Goal: Navigation & Orientation: Find specific page/section

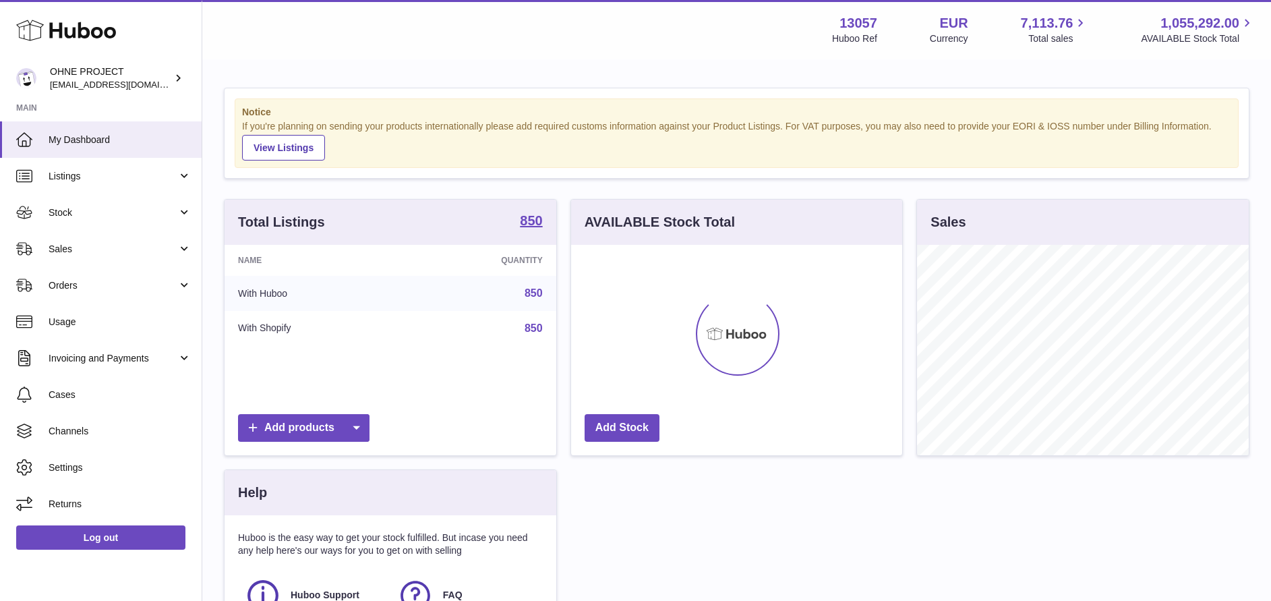
scroll to position [210, 331]
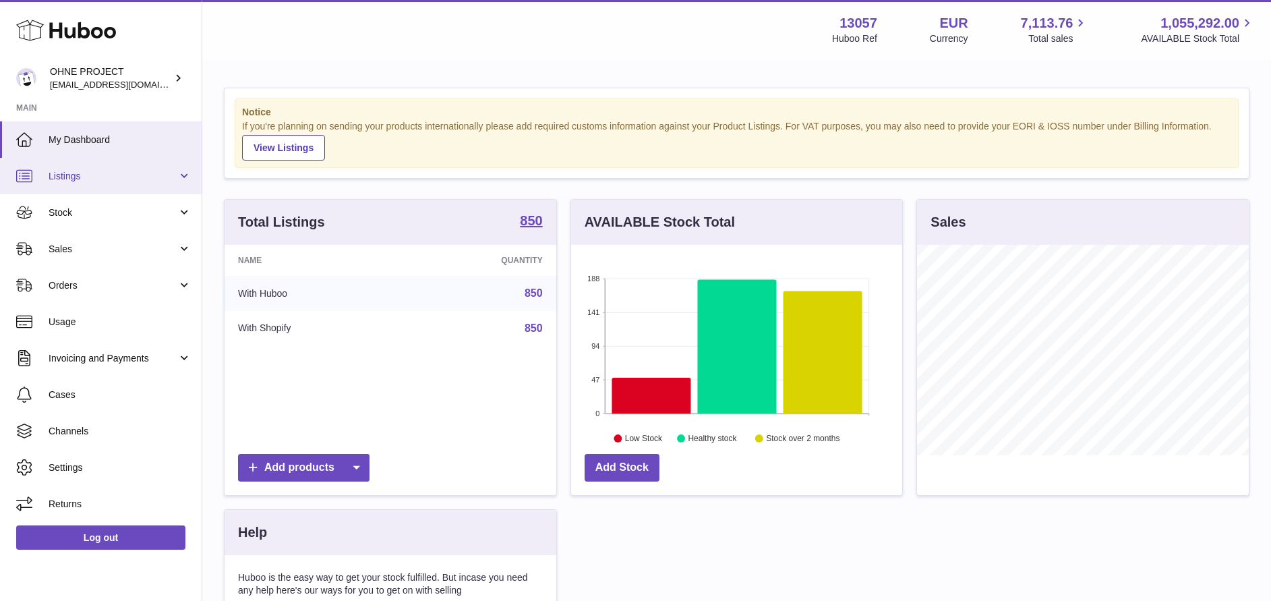
click at [129, 181] on span "Listings" at bounding box center [113, 176] width 129 height 13
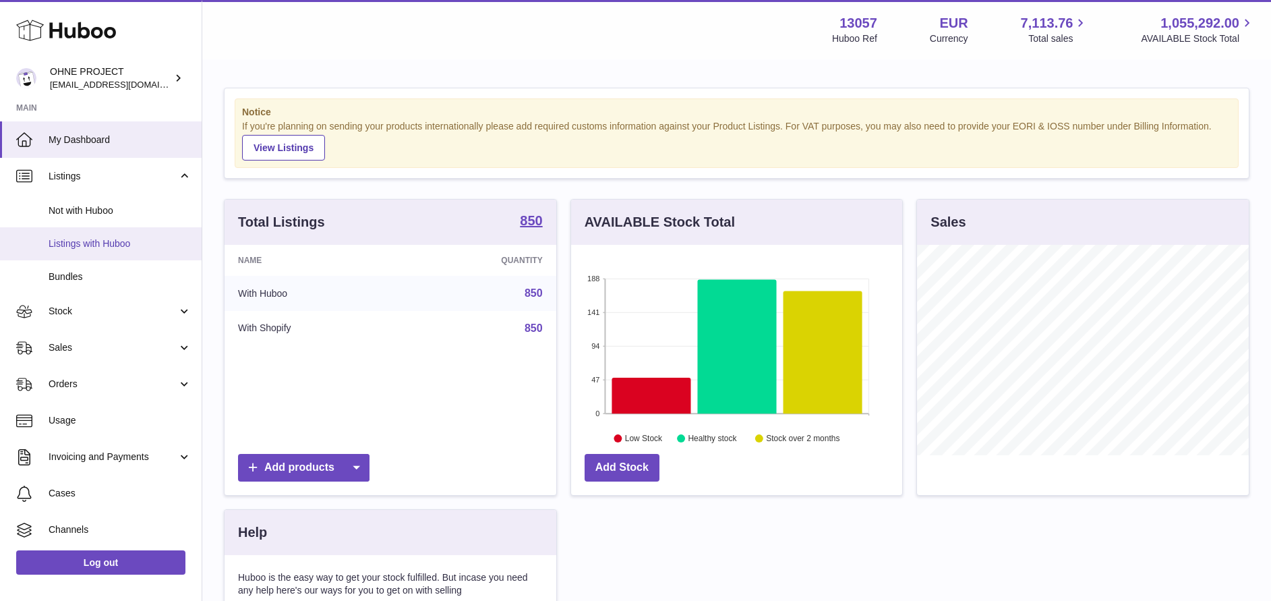
click at [119, 246] on span "Listings with Huboo" at bounding box center [120, 243] width 143 height 13
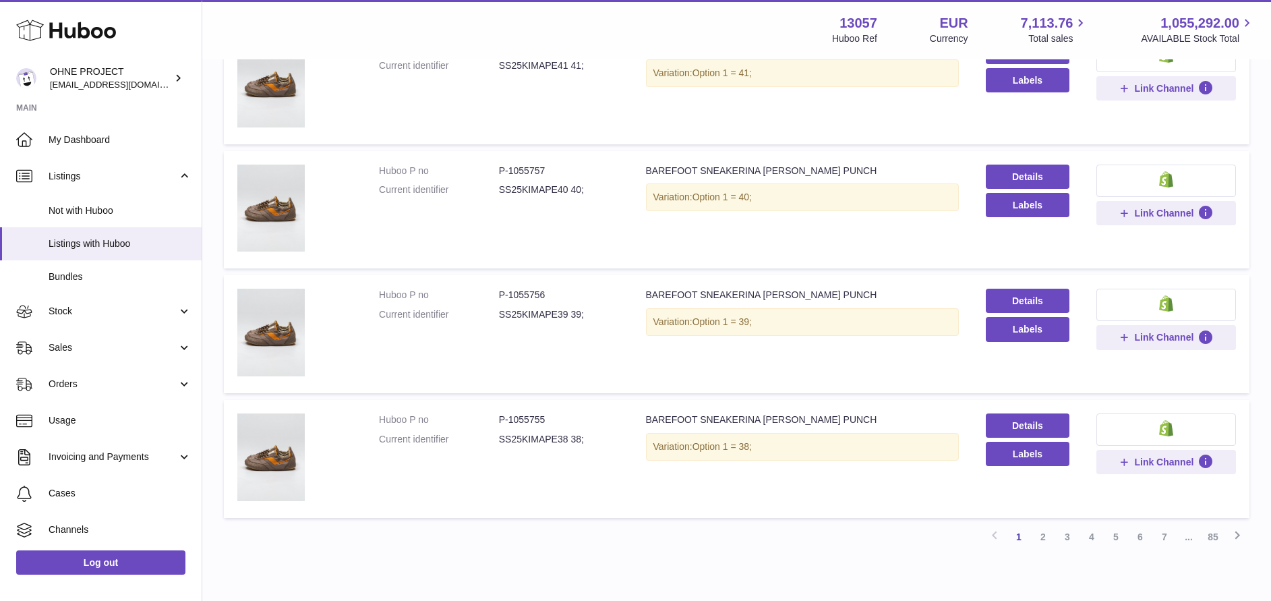
scroll to position [1026, 0]
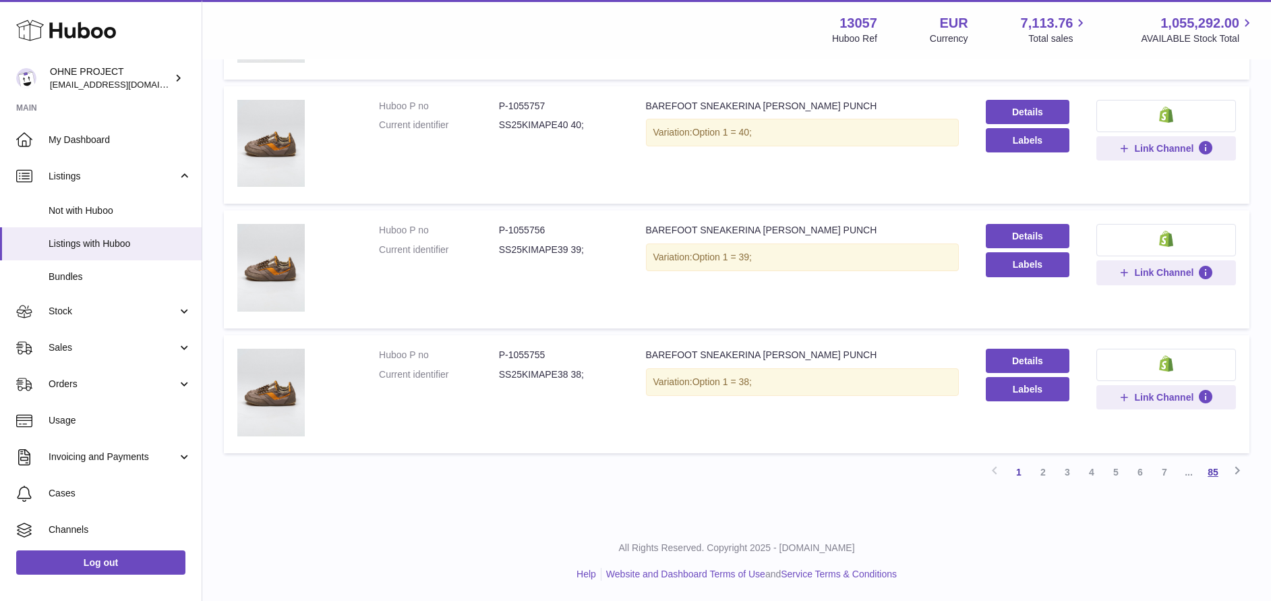
click at [1206, 477] on link "85" at bounding box center [1213, 472] width 24 height 24
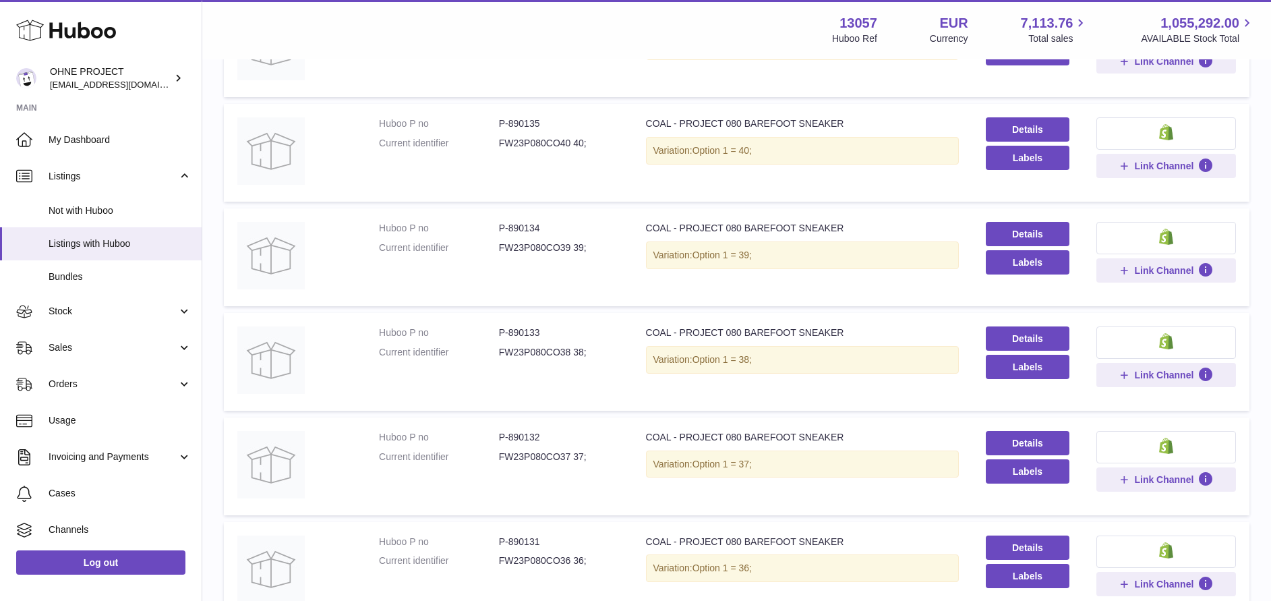
scroll to position [824, 0]
